Goal: Information Seeking & Learning: Learn about a topic

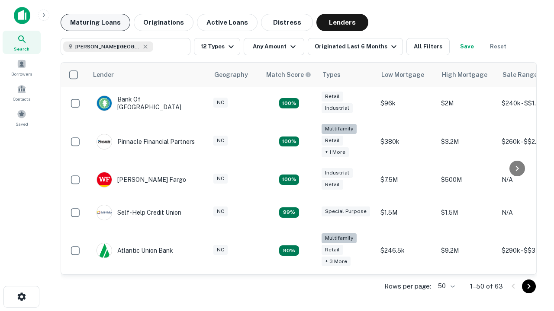
click at [95, 22] on button "Maturing Loans" at bounding box center [96, 22] width 70 height 17
